Goal: Information Seeking & Learning: Compare options

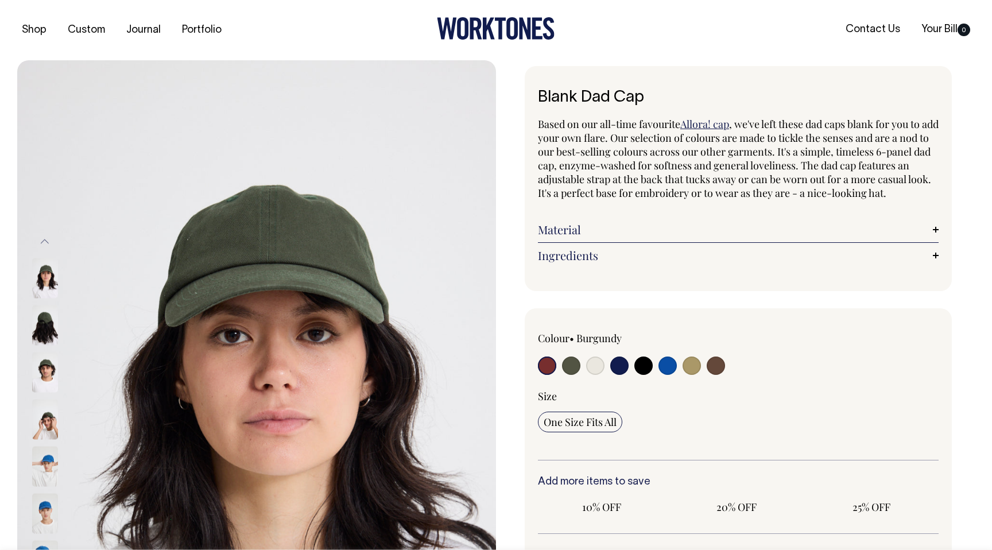
radio input "true"
select select "Olive"
click at [45, 423] on img at bounding box center [45, 419] width 26 height 40
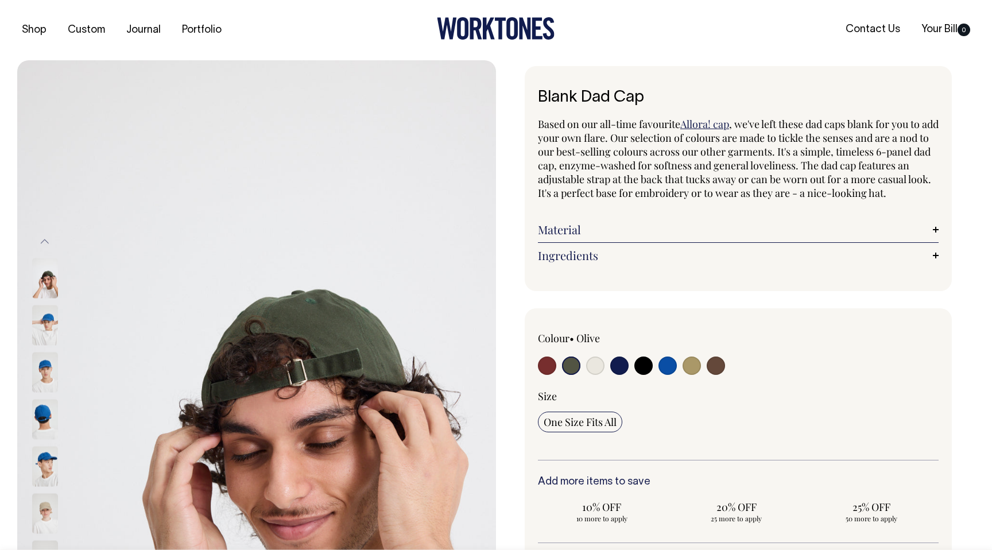
click at [572, 375] on input "radio" at bounding box center [571, 366] width 18 height 18
click at [550, 375] on input "radio" at bounding box center [547, 366] width 18 height 18
radio input "true"
select select "Burgundy"
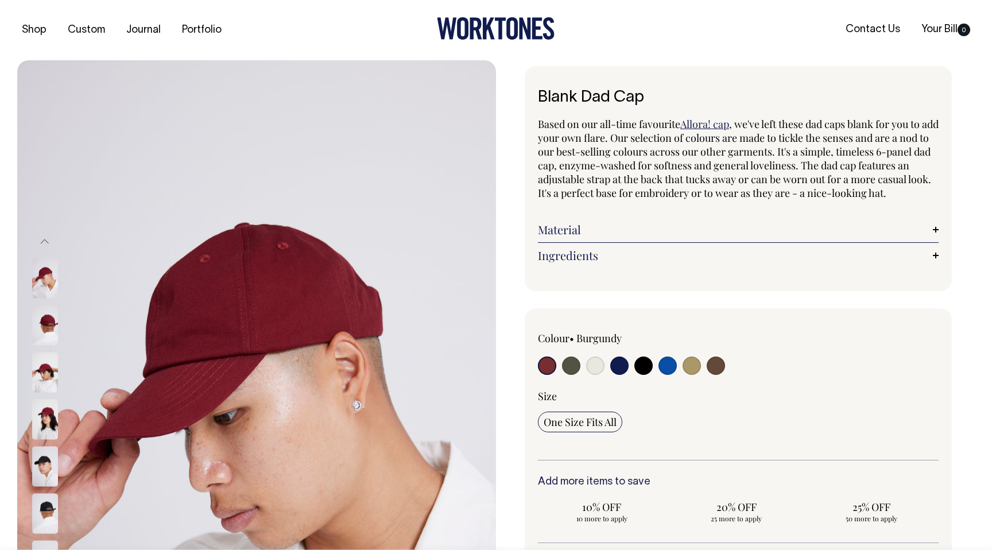
click at [721, 375] on input "radio" at bounding box center [716, 366] width 18 height 18
radio input "true"
select select "Espresso"
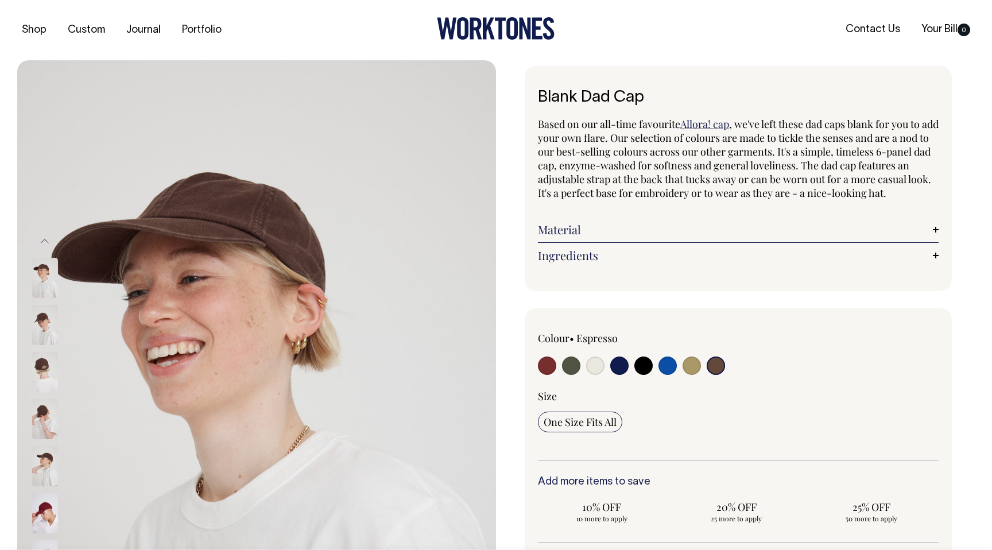
click at [688, 375] on input "radio" at bounding box center [692, 366] width 18 height 18
radio input "true"
select select "Washed Khaki"
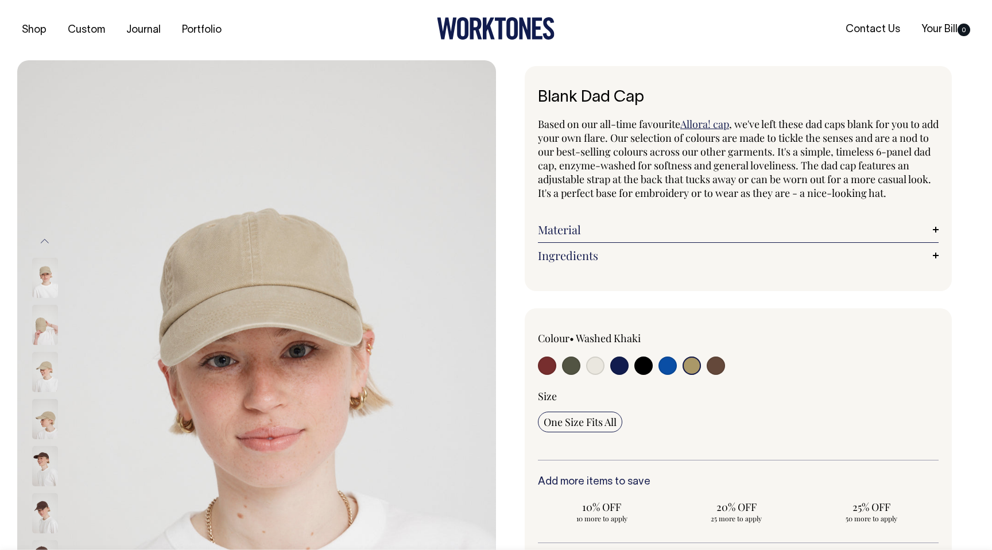
click at [574, 375] on input "radio" at bounding box center [571, 366] width 18 height 18
radio input "true"
select select "Olive"
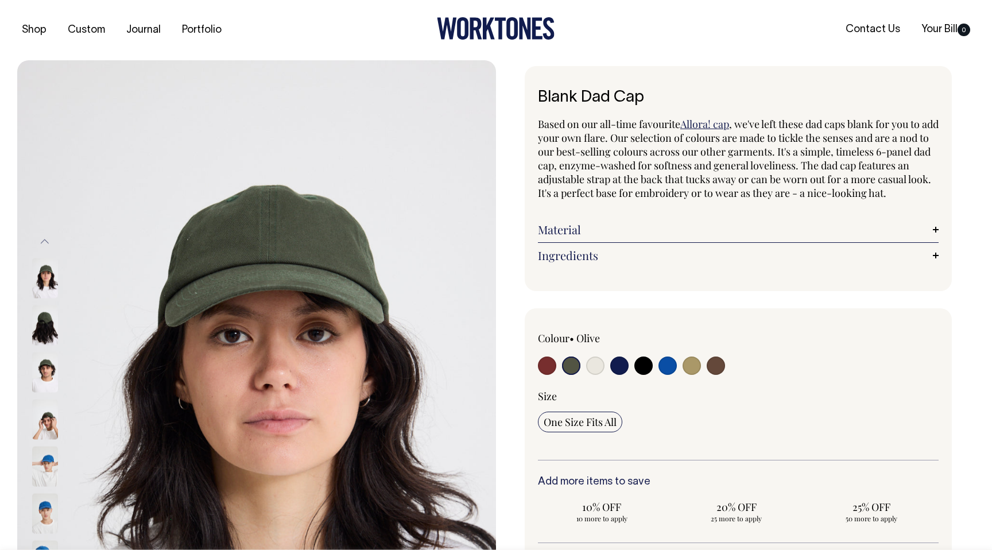
click at [546, 375] on input "radio" at bounding box center [547, 366] width 18 height 18
radio input "true"
select select "Burgundy"
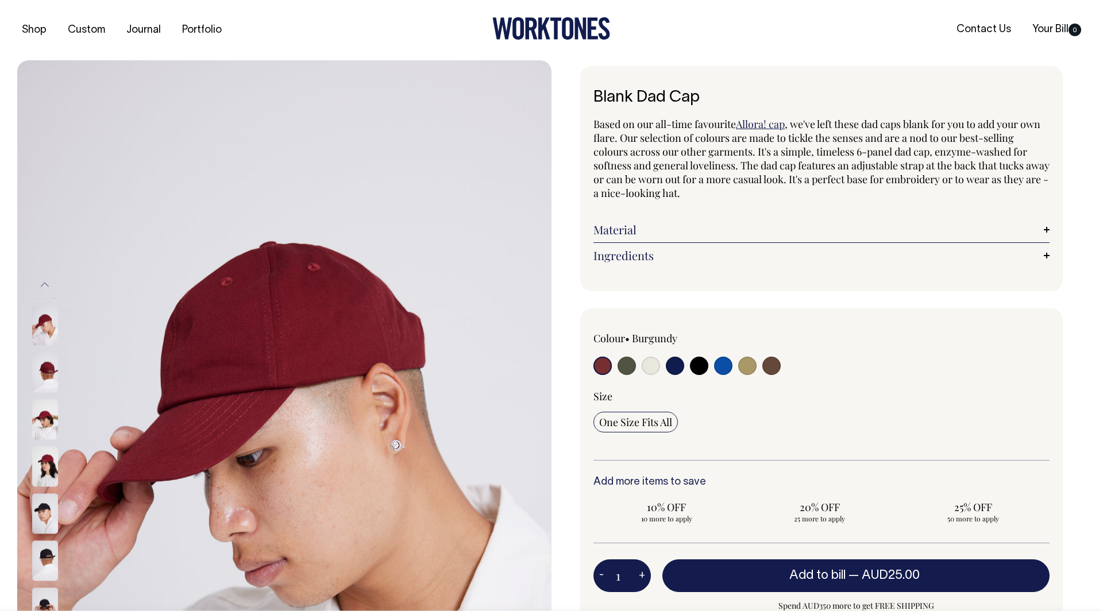
click at [43, 416] on img at bounding box center [45, 419] width 26 height 40
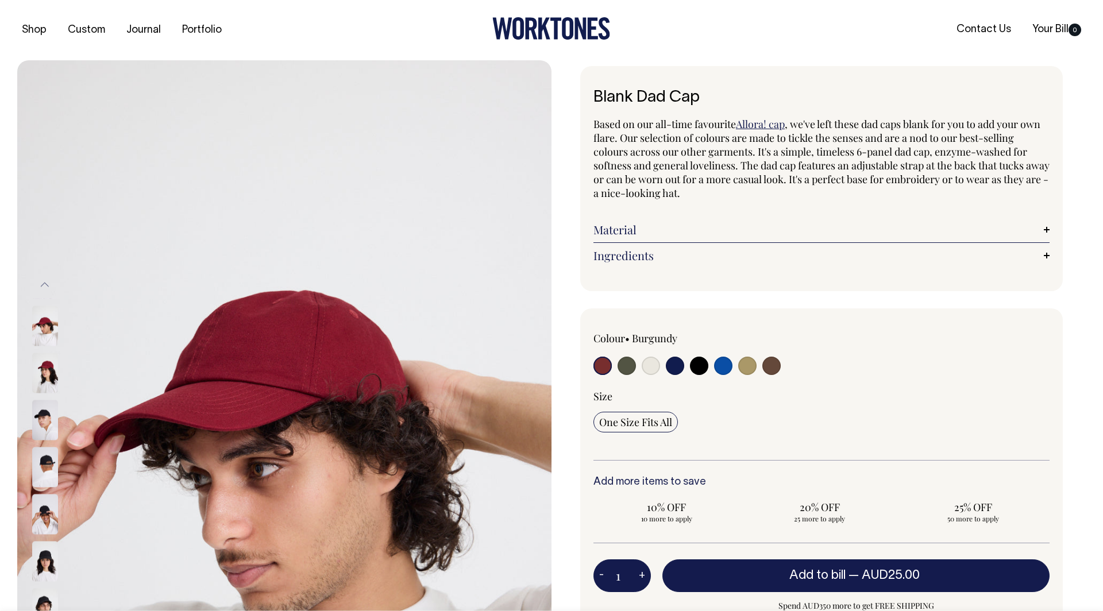
click at [41, 329] on img at bounding box center [45, 326] width 26 height 40
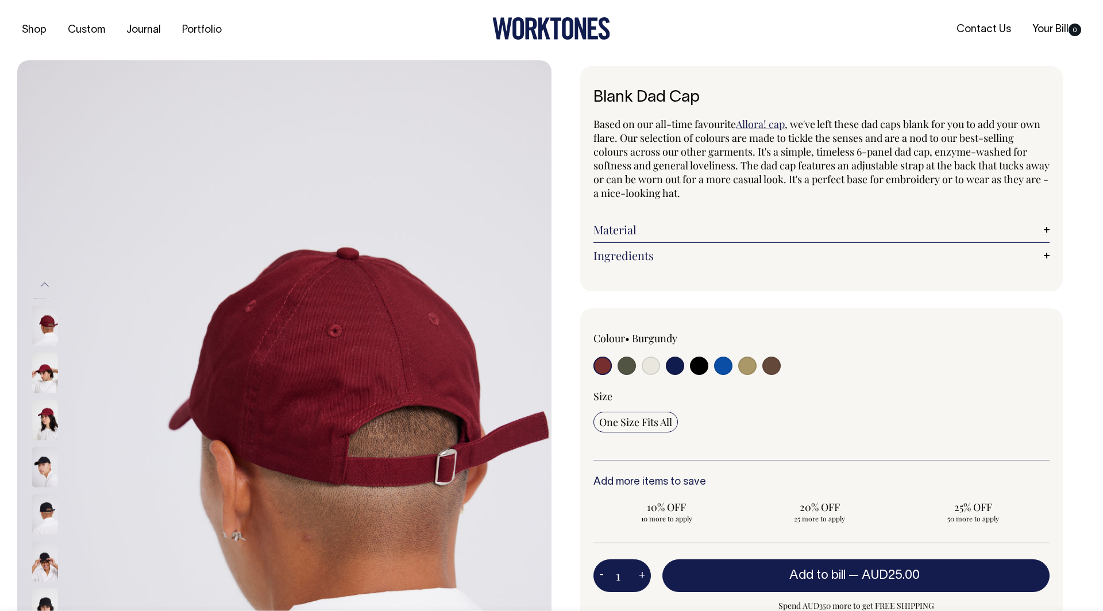
click at [39, 334] on img at bounding box center [45, 326] width 26 height 40
click at [42, 319] on img at bounding box center [45, 326] width 26 height 40
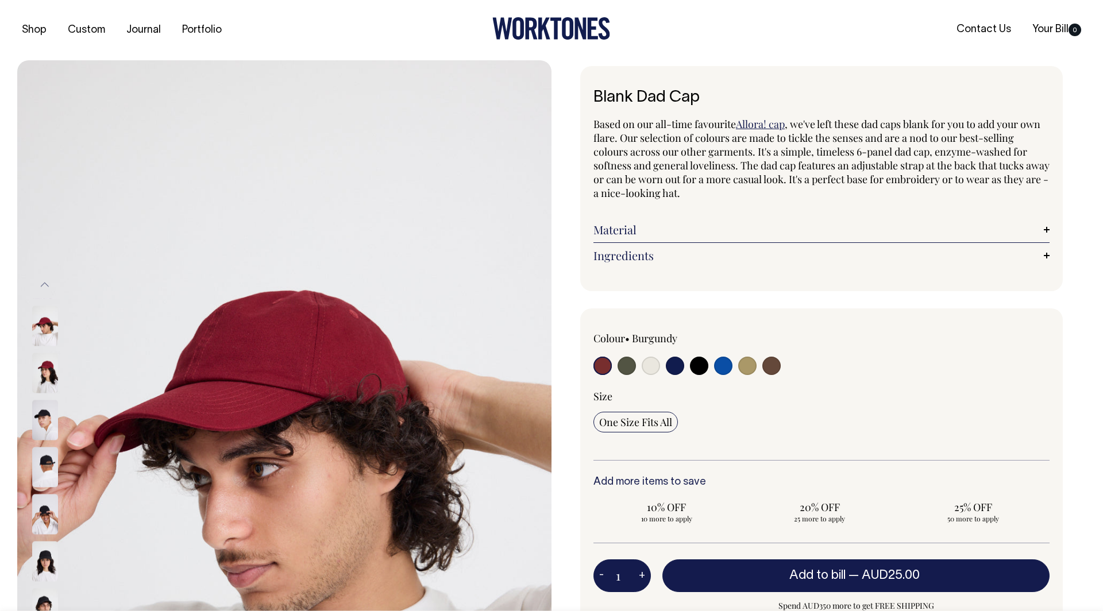
click at [47, 550] on img at bounding box center [45, 561] width 26 height 40
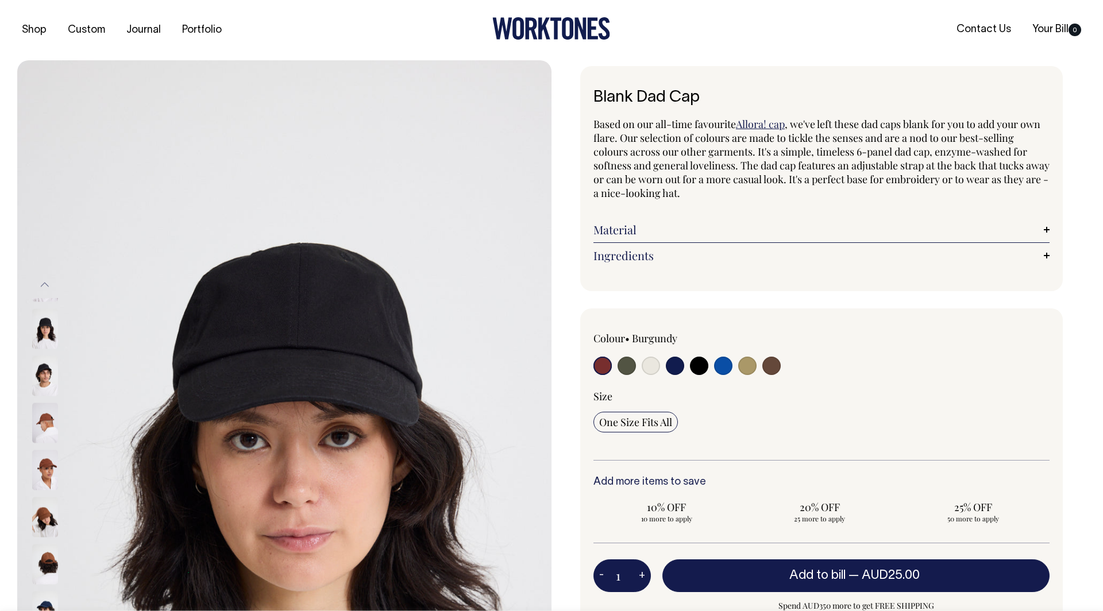
click at [764, 366] on input "radio" at bounding box center [771, 366] width 18 height 18
radio input "true"
select select "Espresso"
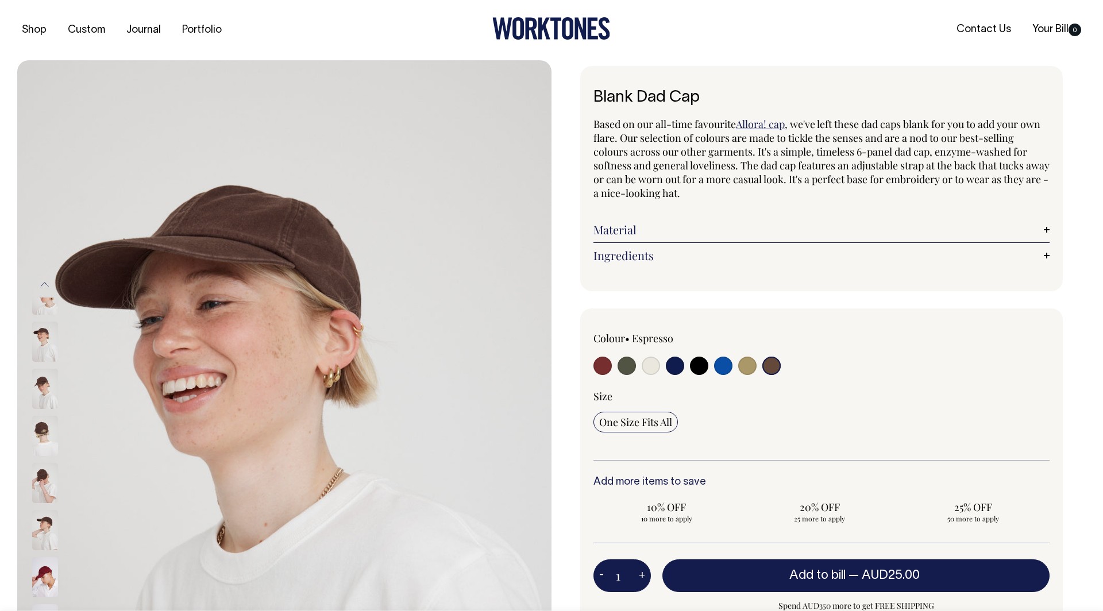
click at [44, 379] on img at bounding box center [45, 389] width 26 height 40
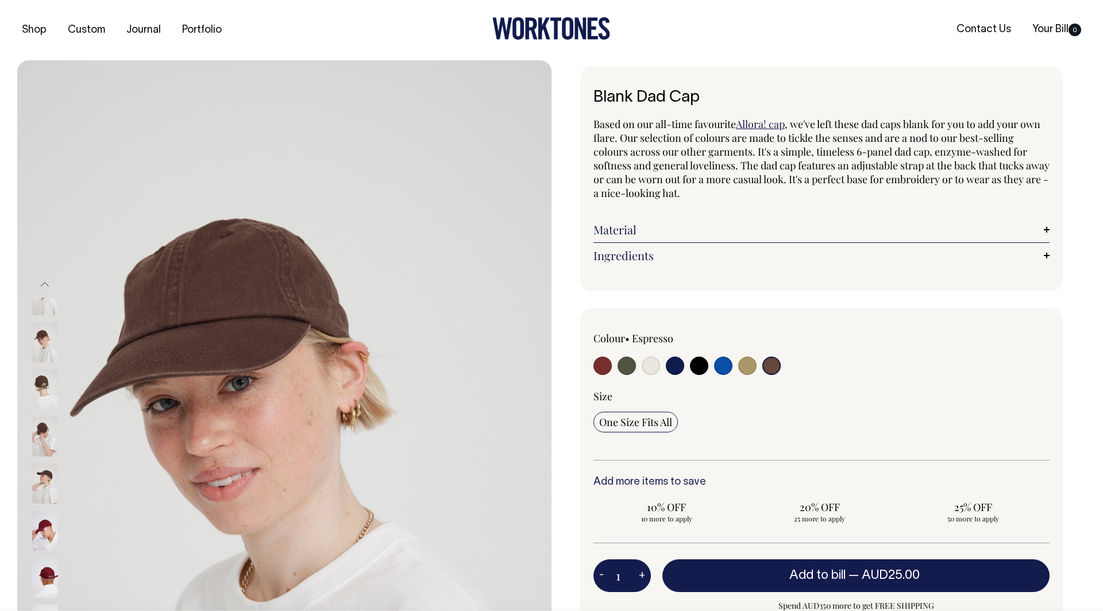
click at [41, 419] on img at bounding box center [45, 436] width 26 height 40
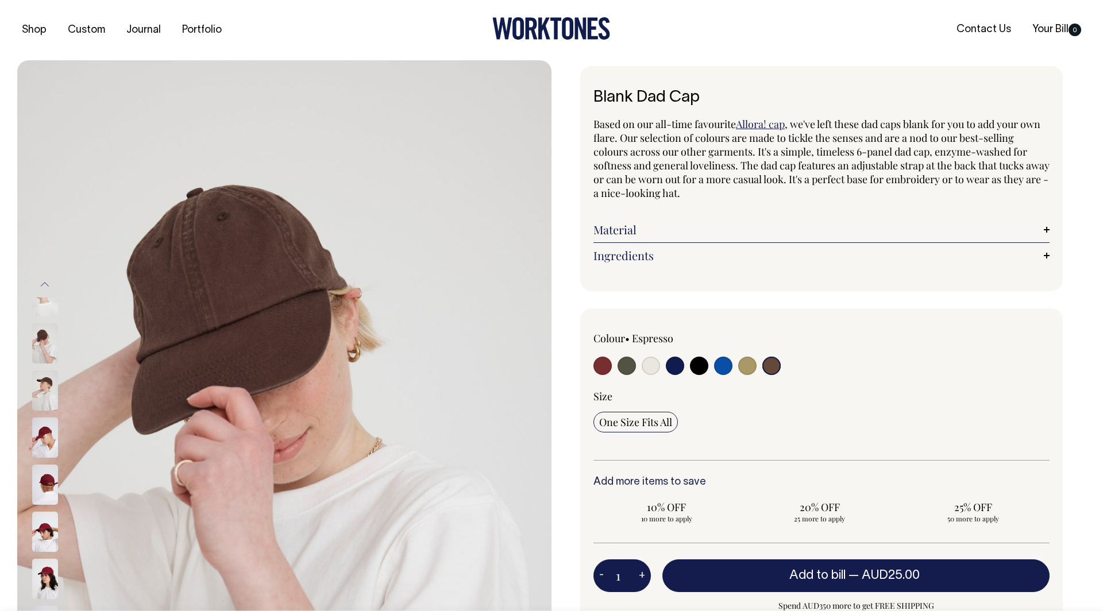
click at [773, 365] on input "radio" at bounding box center [771, 366] width 18 height 18
